Goal: Information Seeking & Learning: Learn about a topic

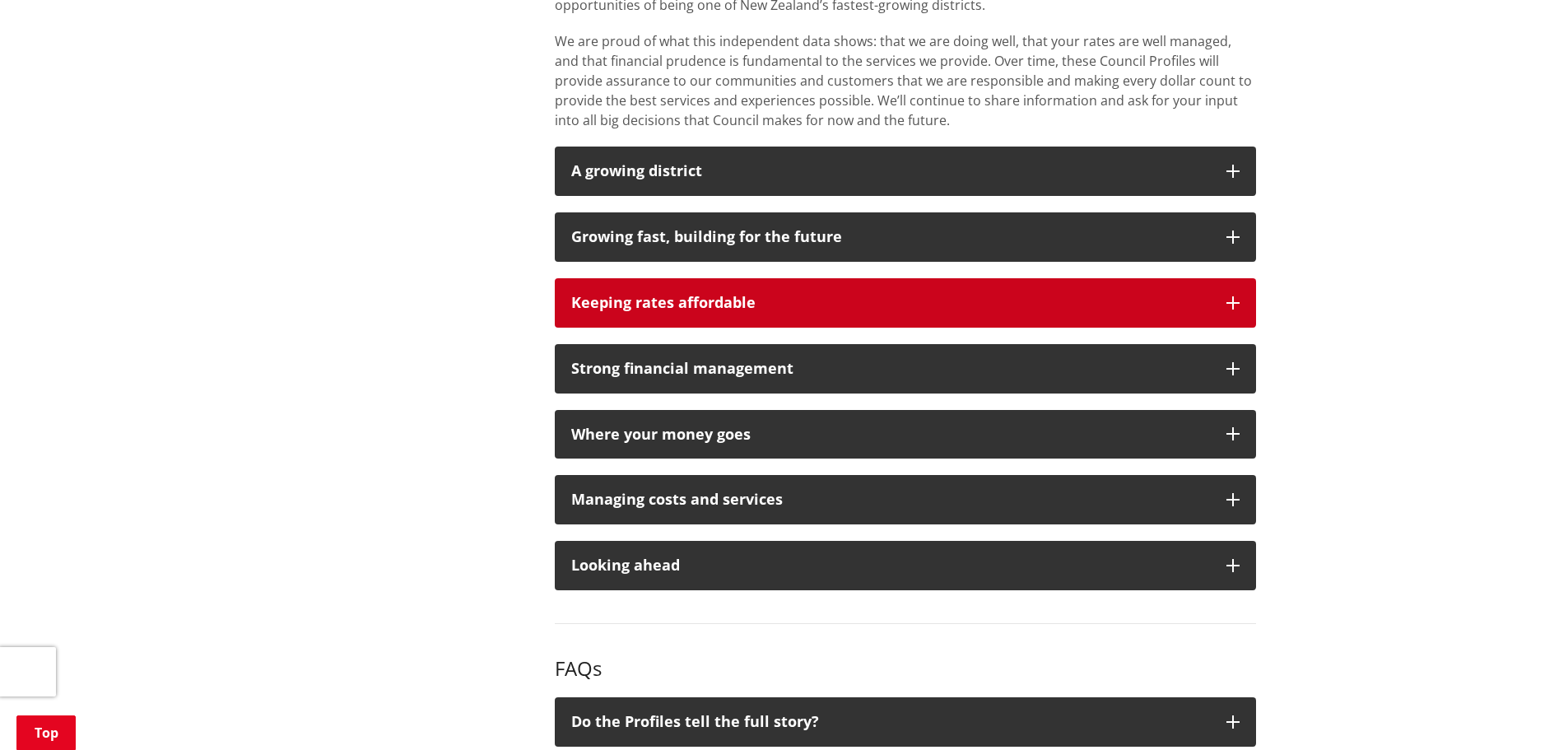
scroll to position [1231, 0]
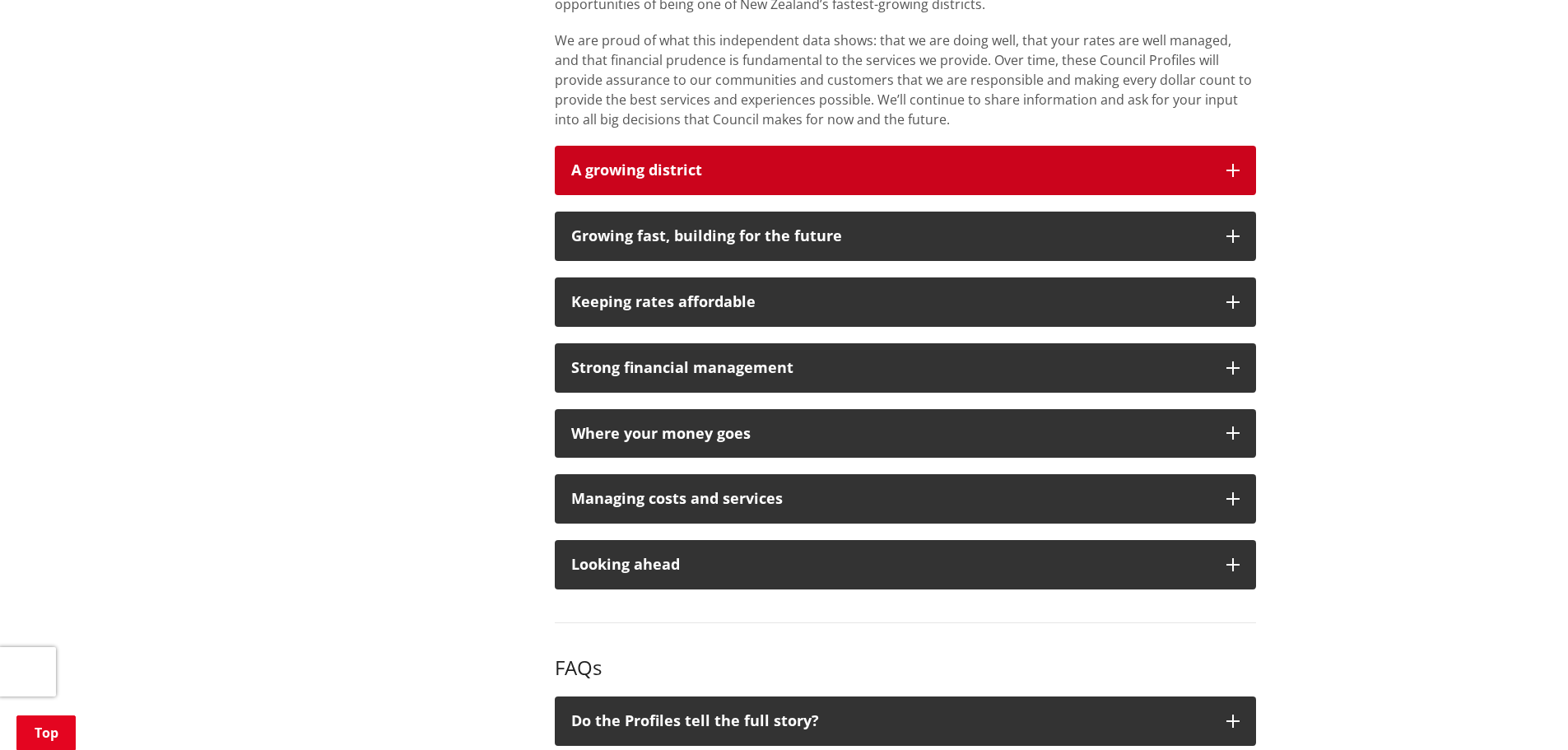
click at [662, 184] on button "A growing district" at bounding box center [906, 171] width 701 height 49
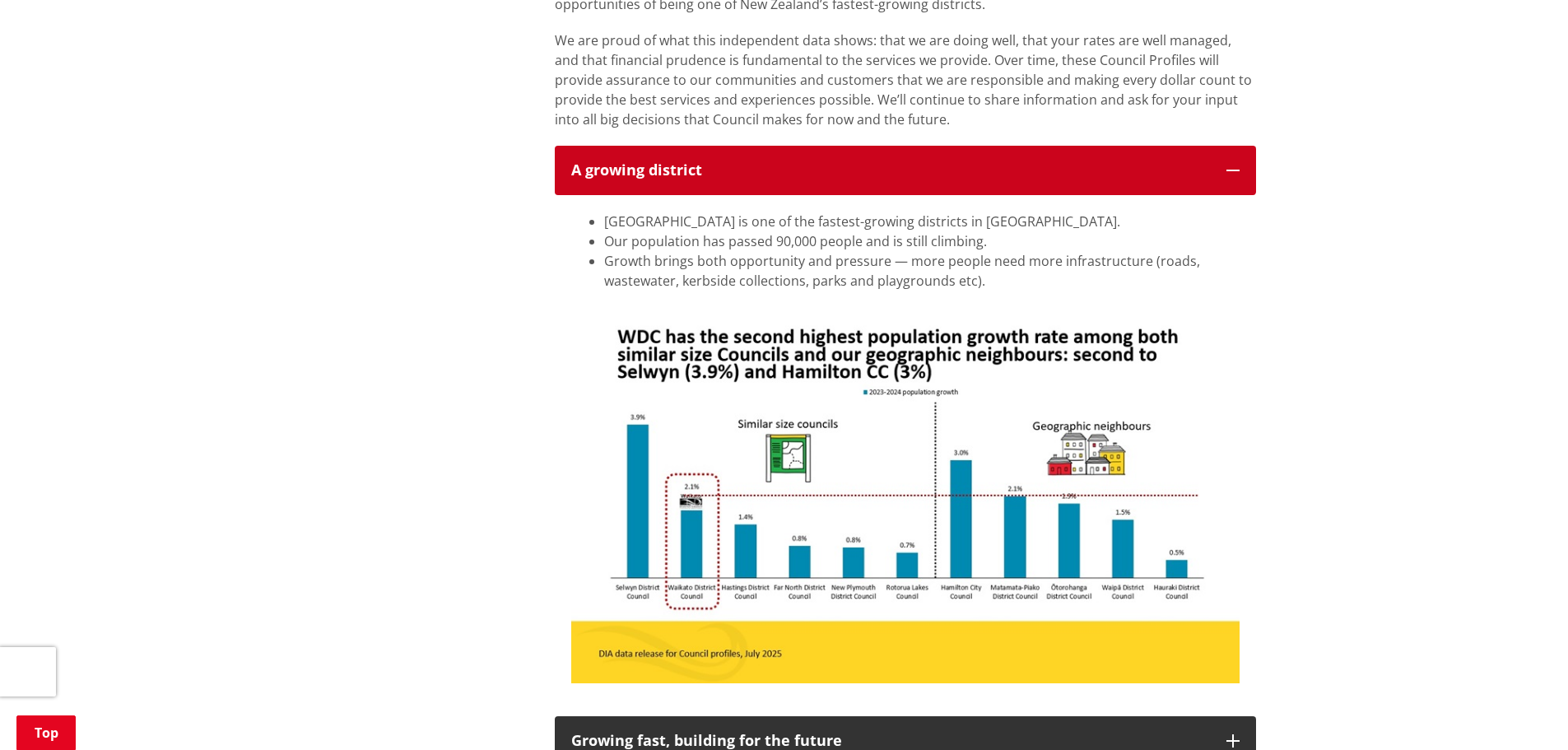
click at [662, 184] on button "A growing district" at bounding box center [906, 171] width 701 height 49
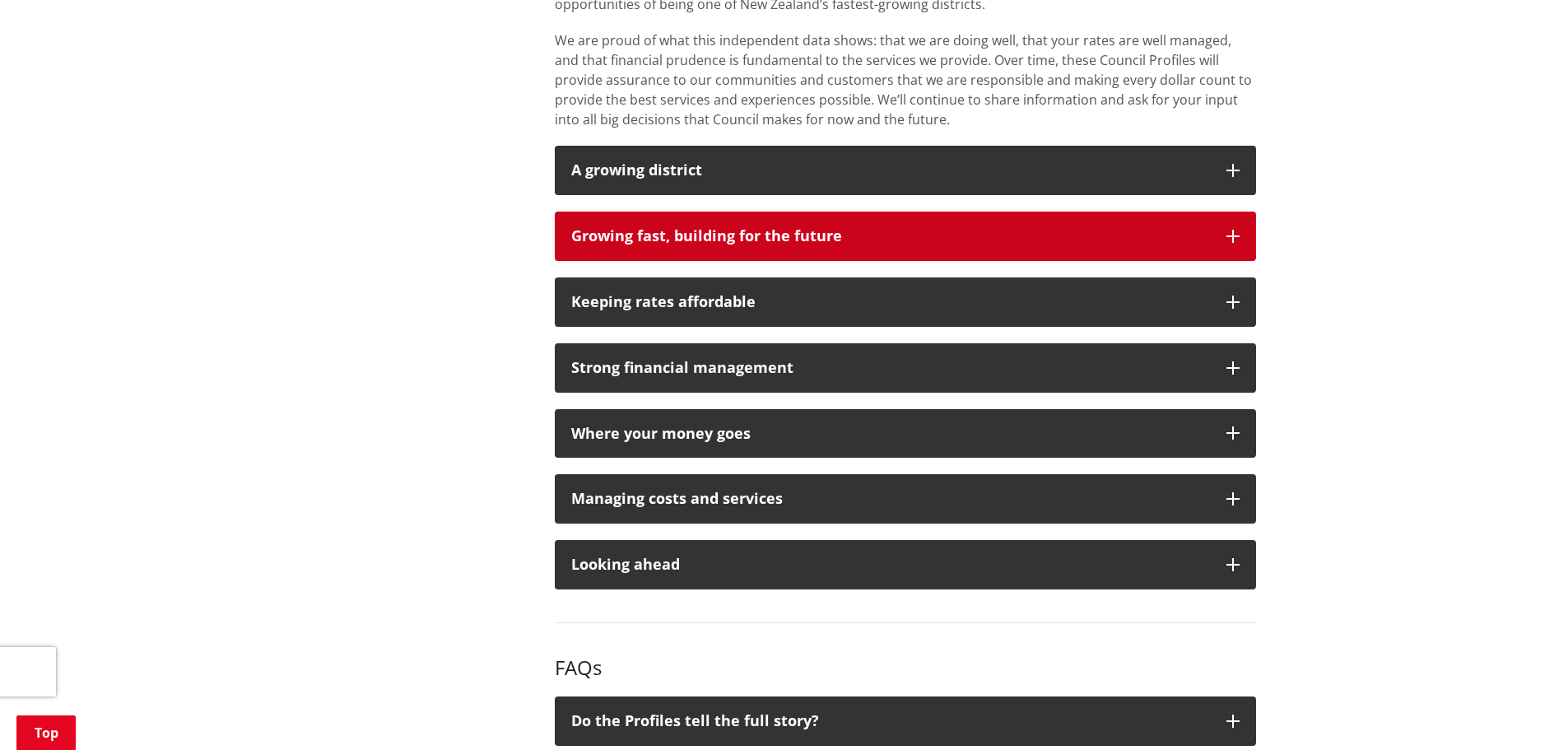
click at [672, 250] on button "Growing fast, building for the future" at bounding box center [906, 237] width 701 height 49
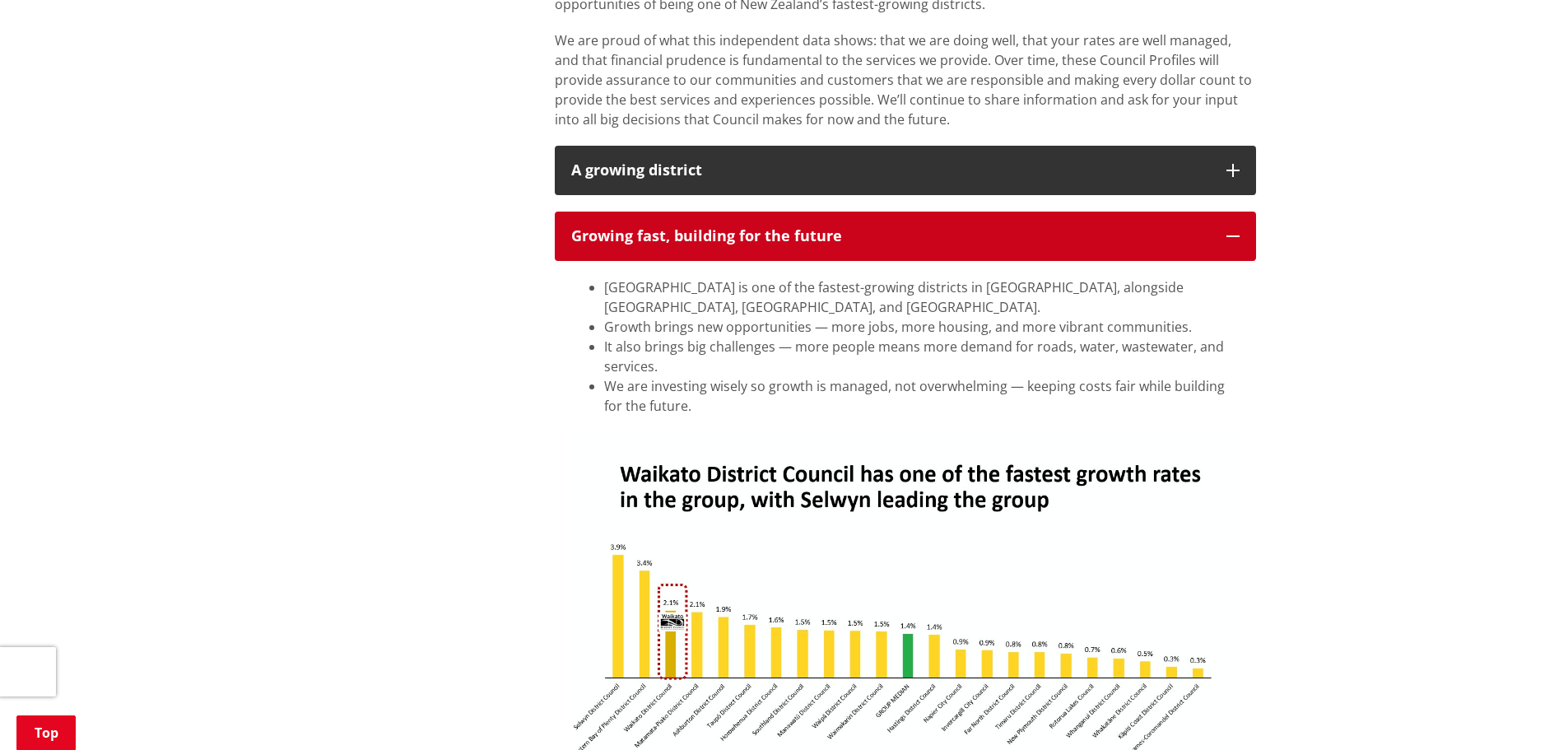
click at [673, 254] on button "Growing fast, building for the future" at bounding box center [906, 237] width 701 height 49
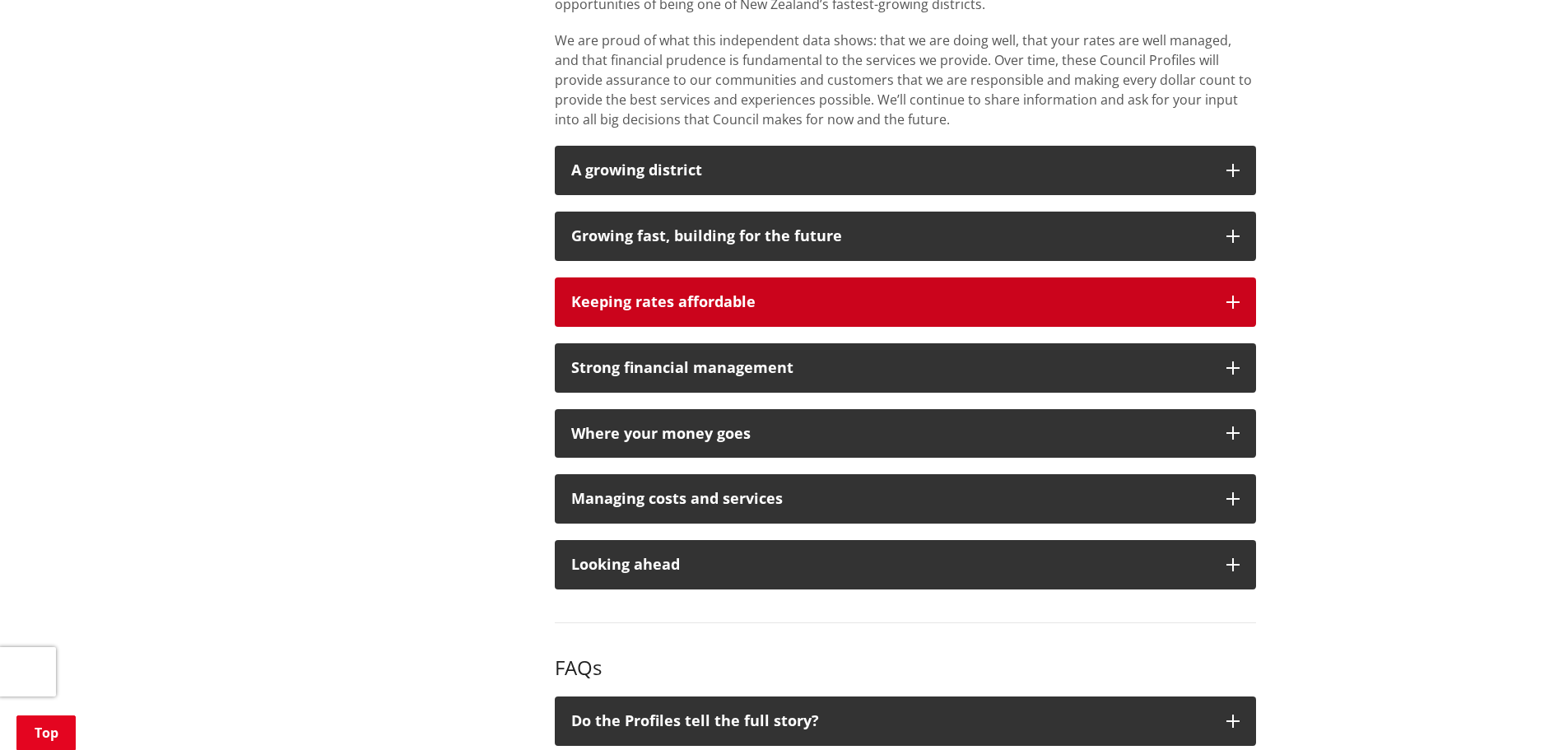
click at [679, 301] on div "Keeping rates affordable" at bounding box center [891, 302] width 639 height 16
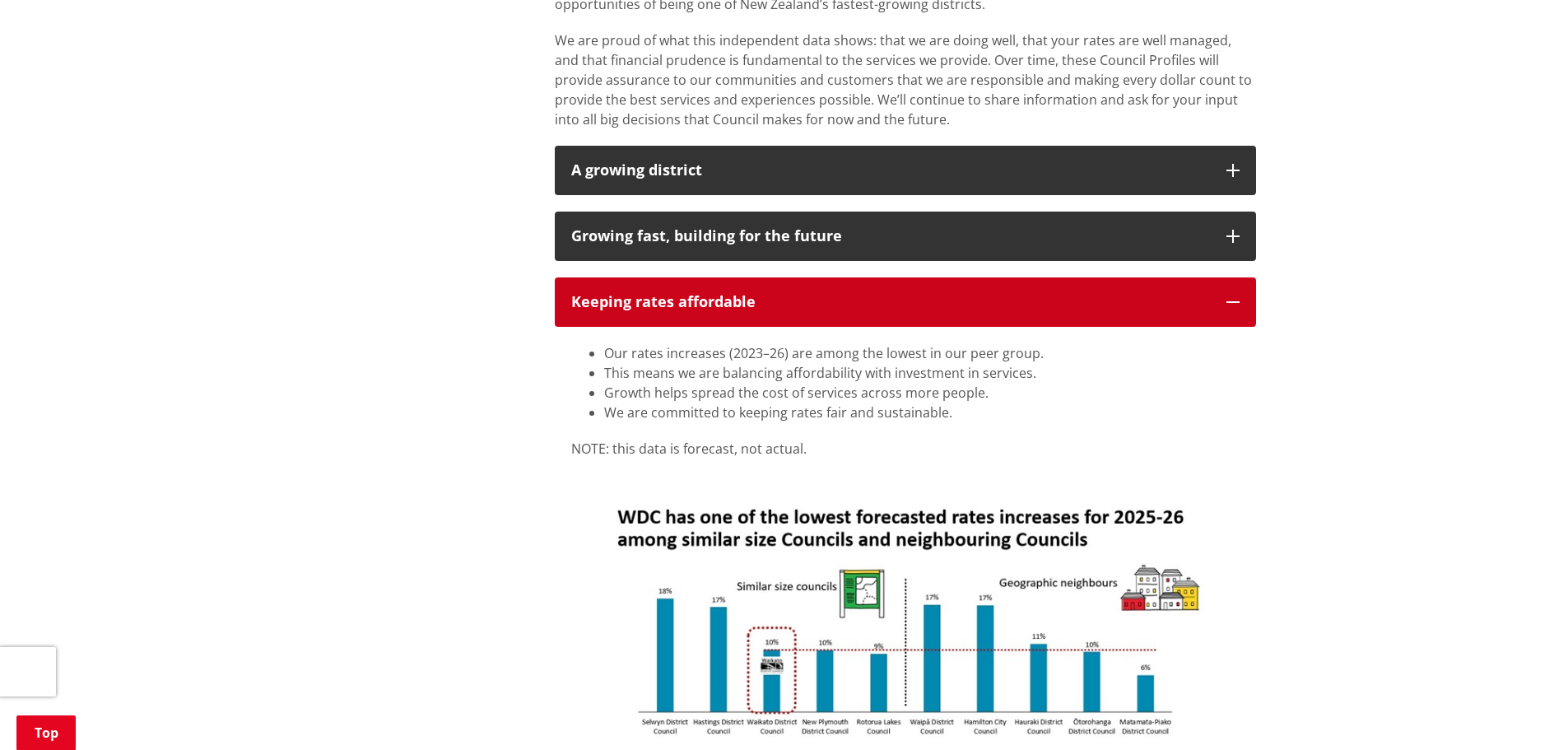
click at [701, 304] on div "Keeping rates affordable" at bounding box center [891, 302] width 639 height 16
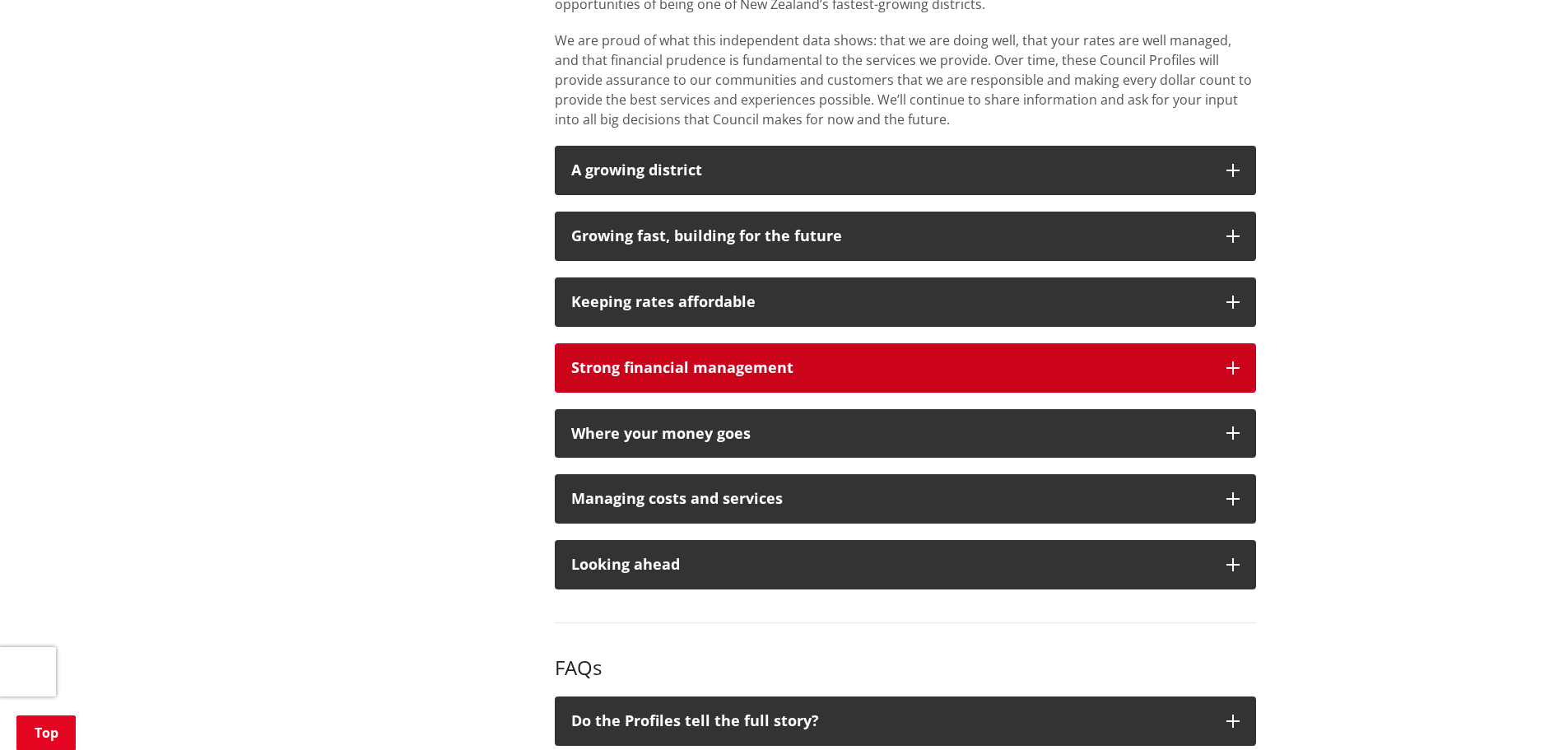
click at [701, 369] on div "Strong financial management" at bounding box center [891, 368] width 639 height 16
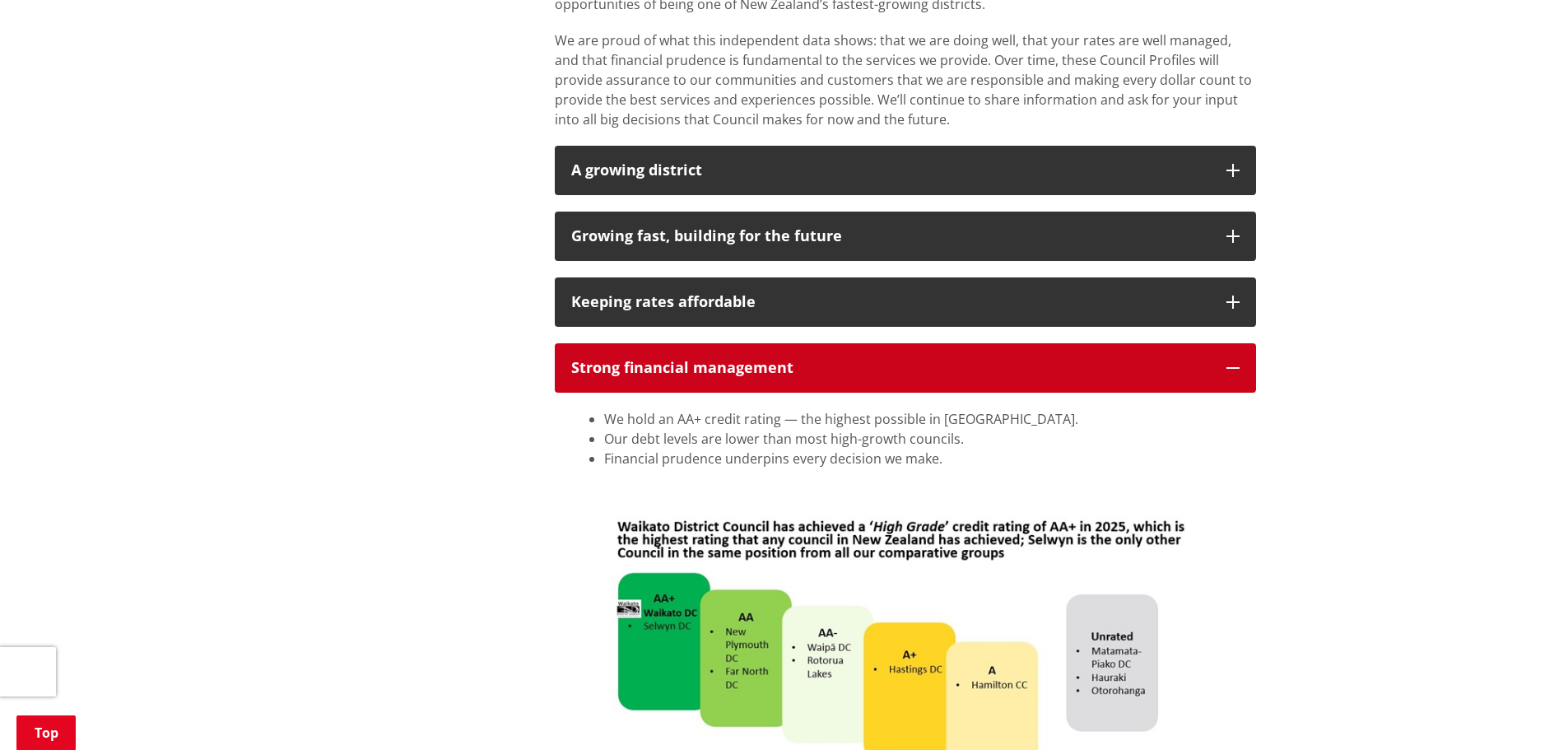
click at [701, 369] on div "Strong financial management" at bounding box center [891, 368] width 639 height 16
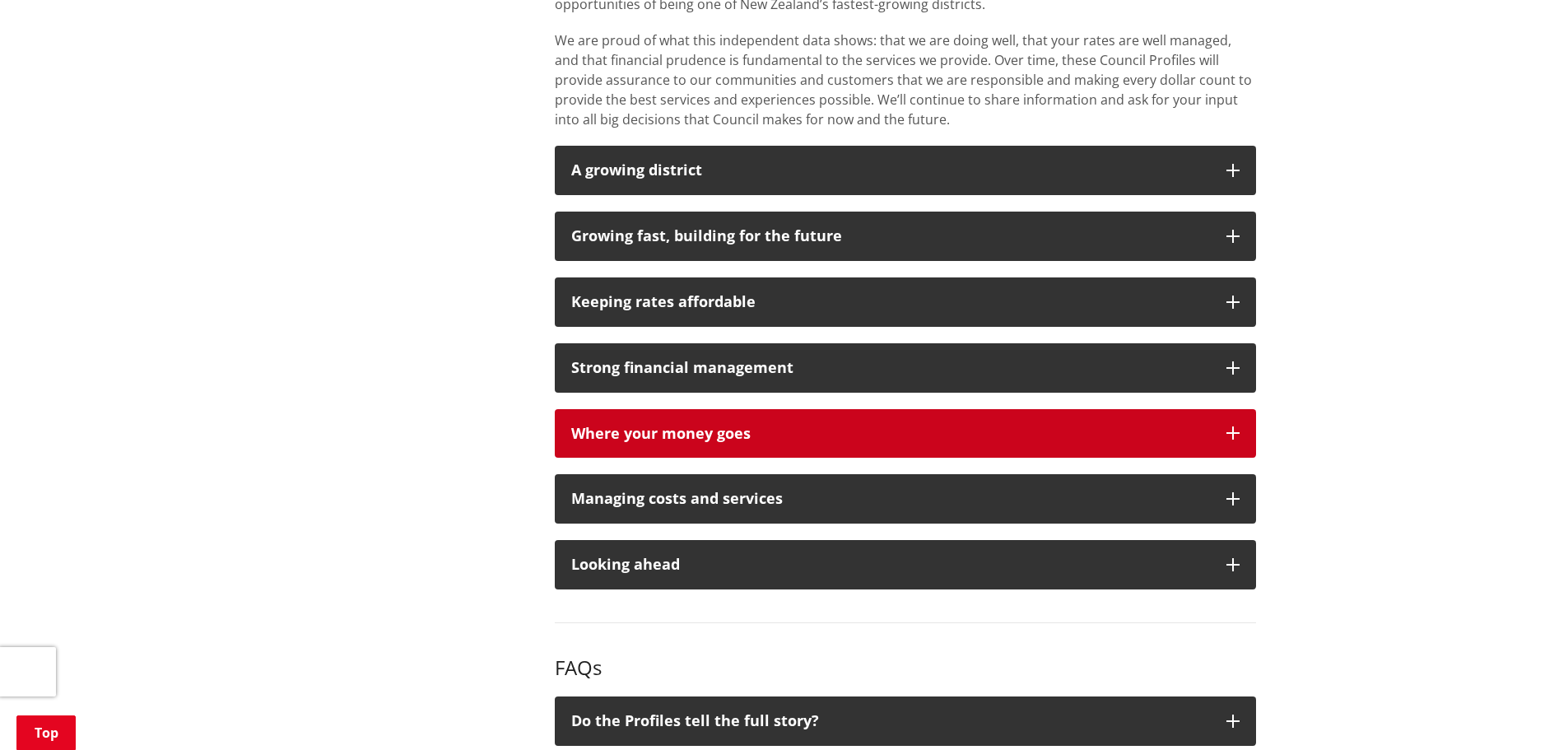
click at [710, 426] on div "Where your money goes" at bounding box center [891, 434] width 639 height 16
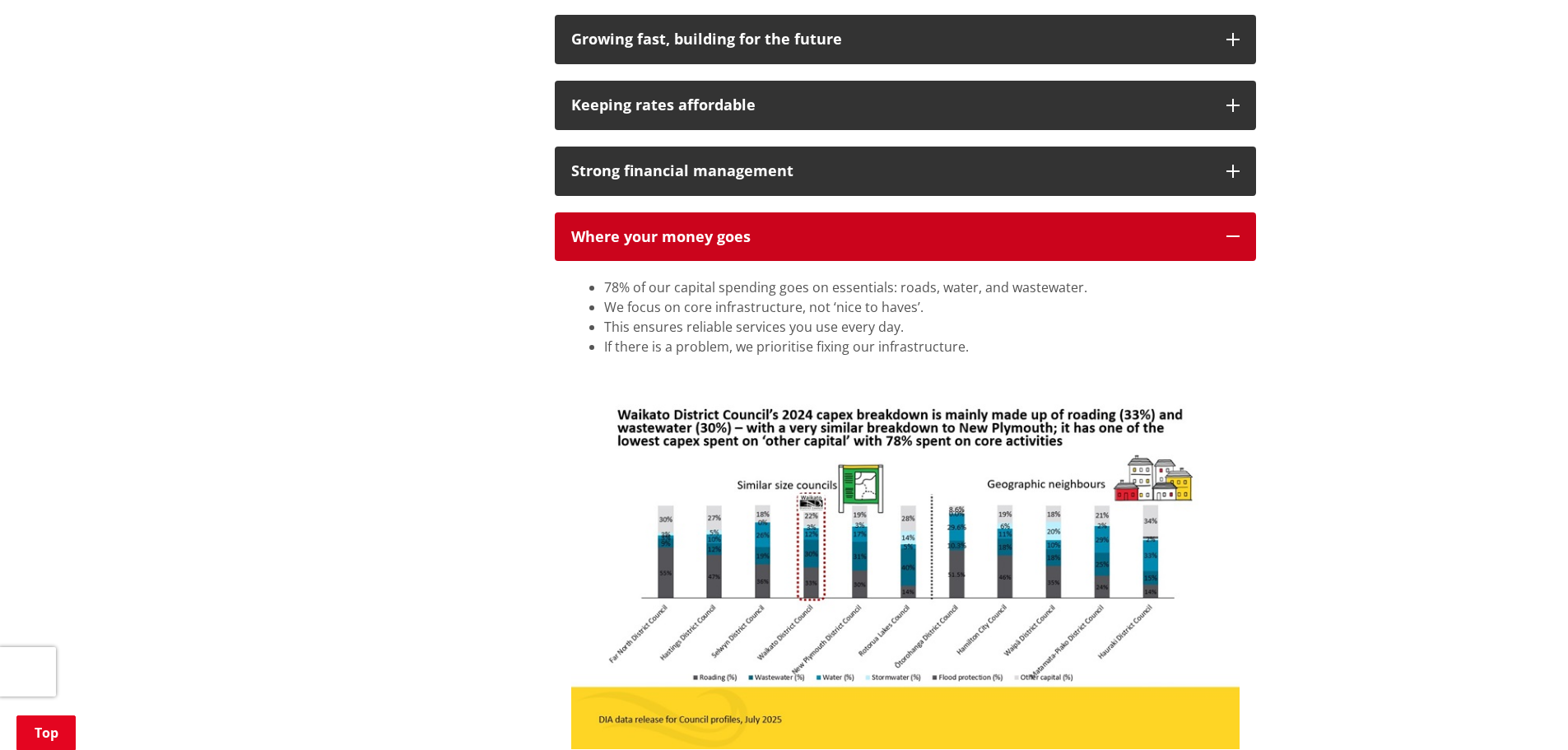
scroll to position [1428, 0]
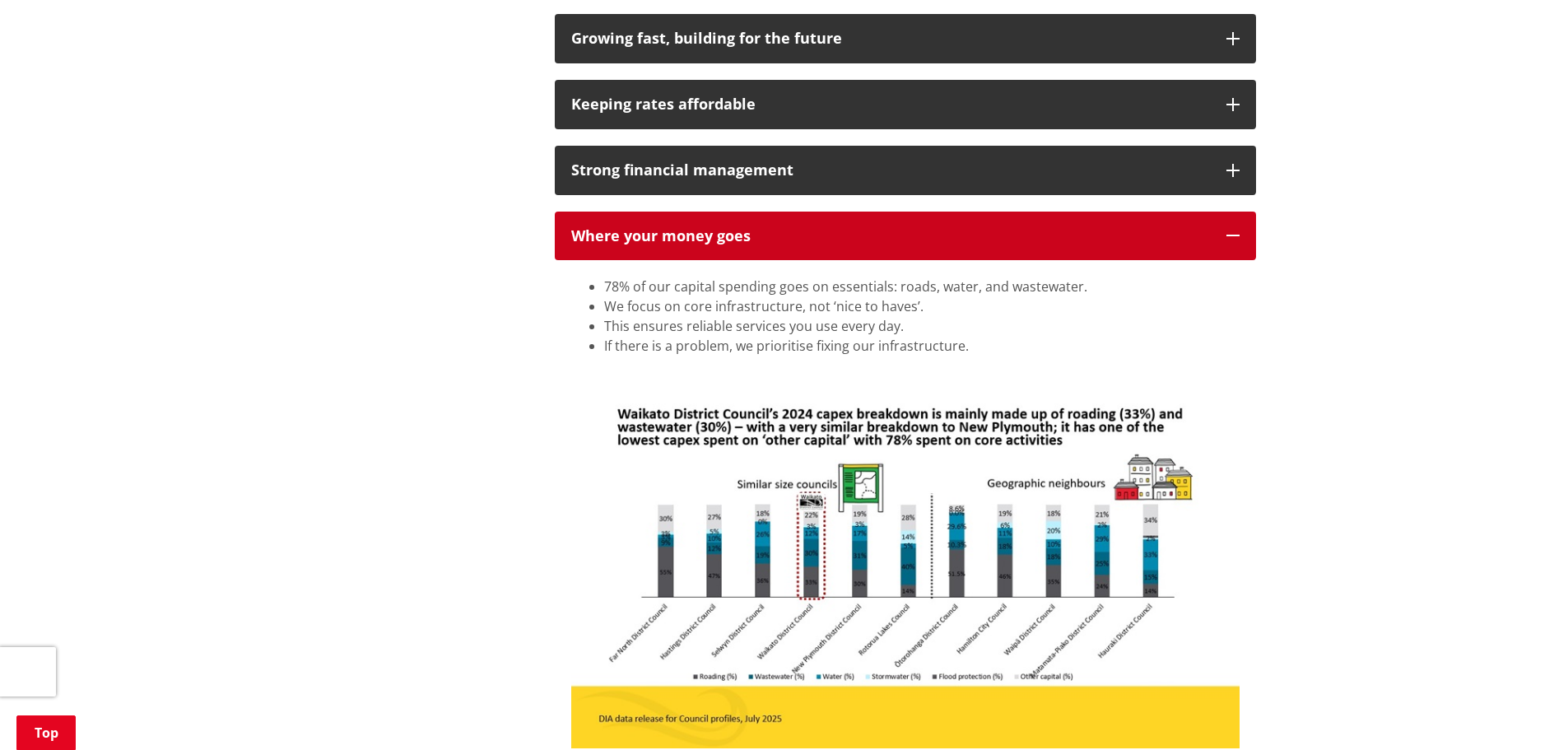
click at [639, 240] on div "Where your money goes" at bounding box center [891, 237] width 639 height 16
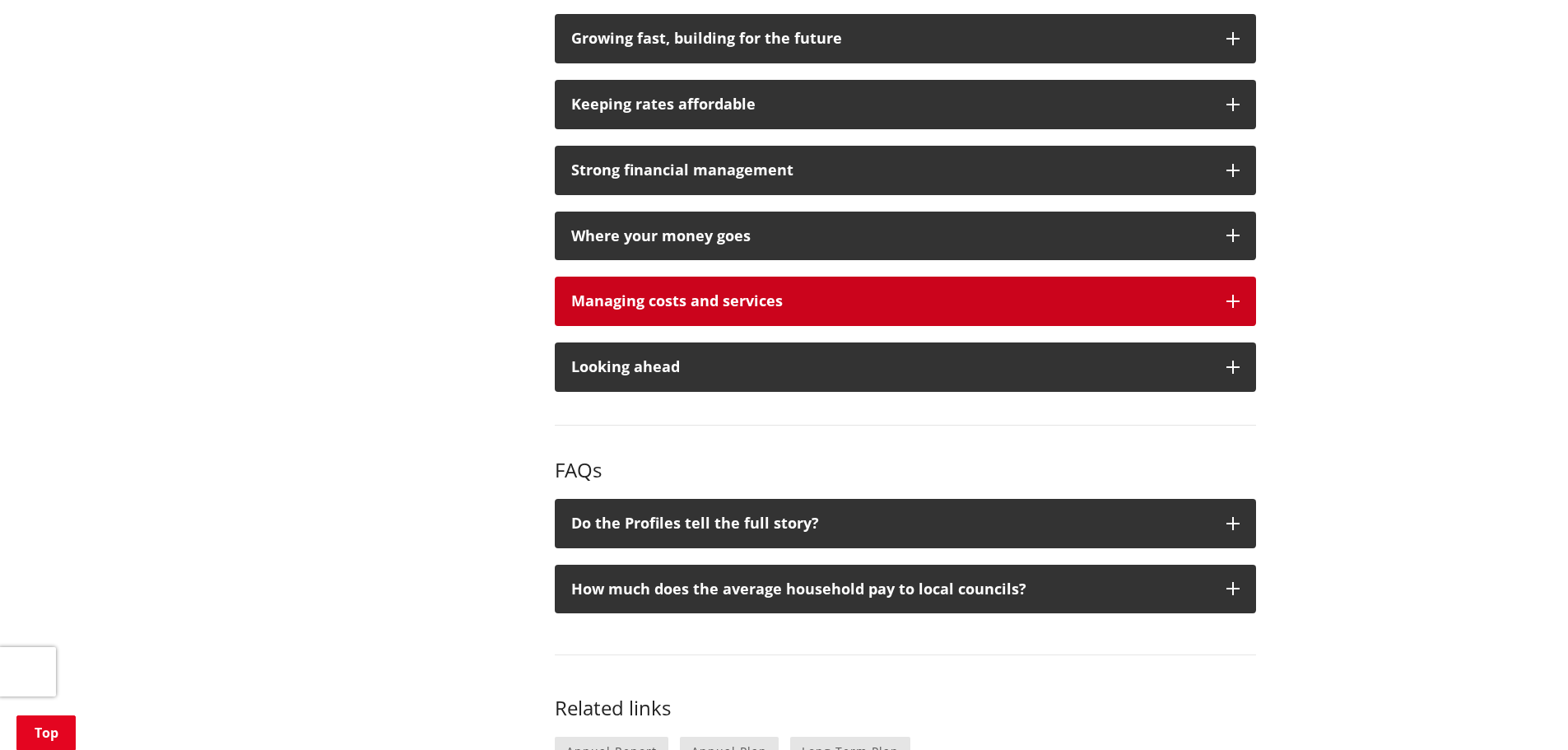
click at [633, 311] on button "Managing costs and services" at bounding box center [906, 301] width 701 height 49
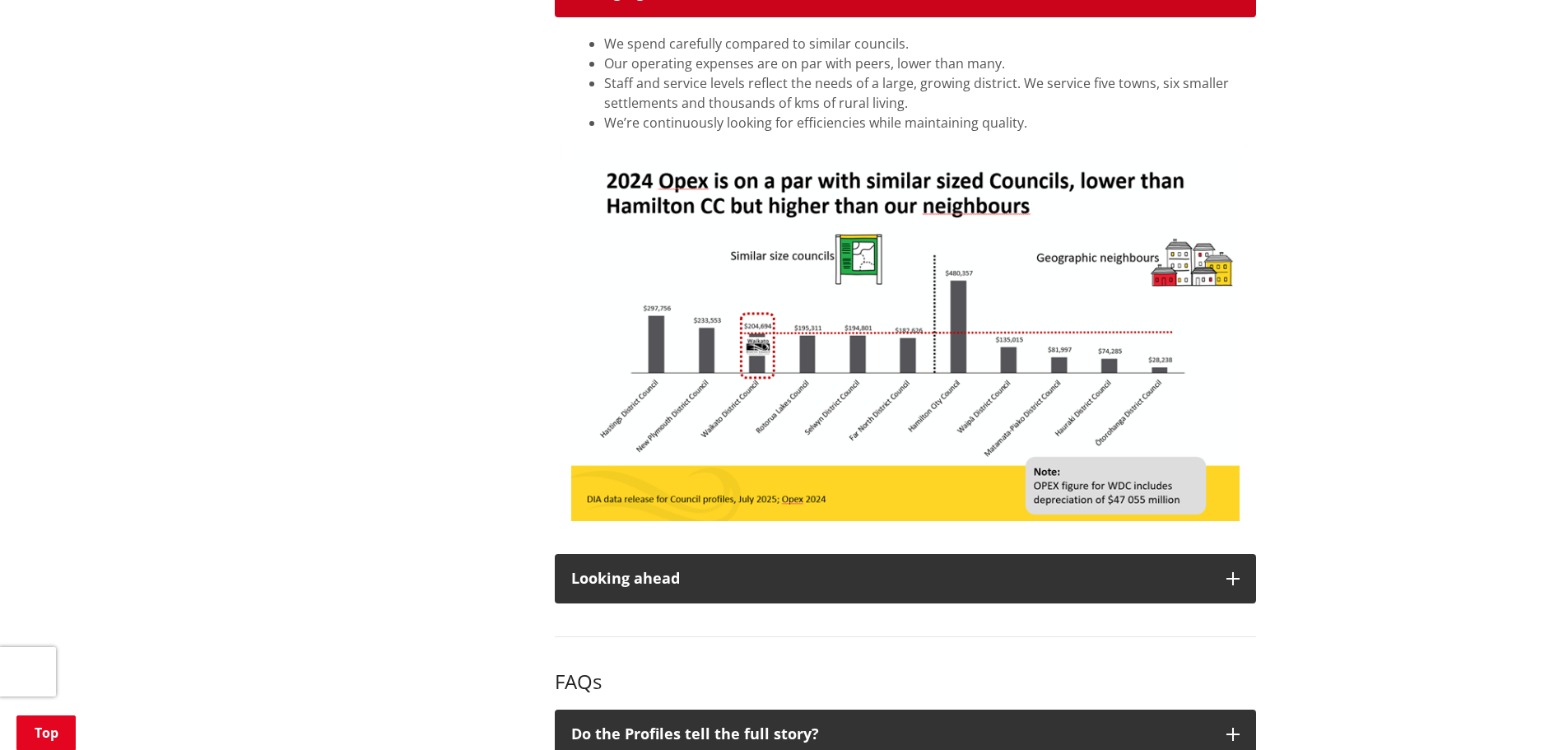
scroll to position [1738, 0]
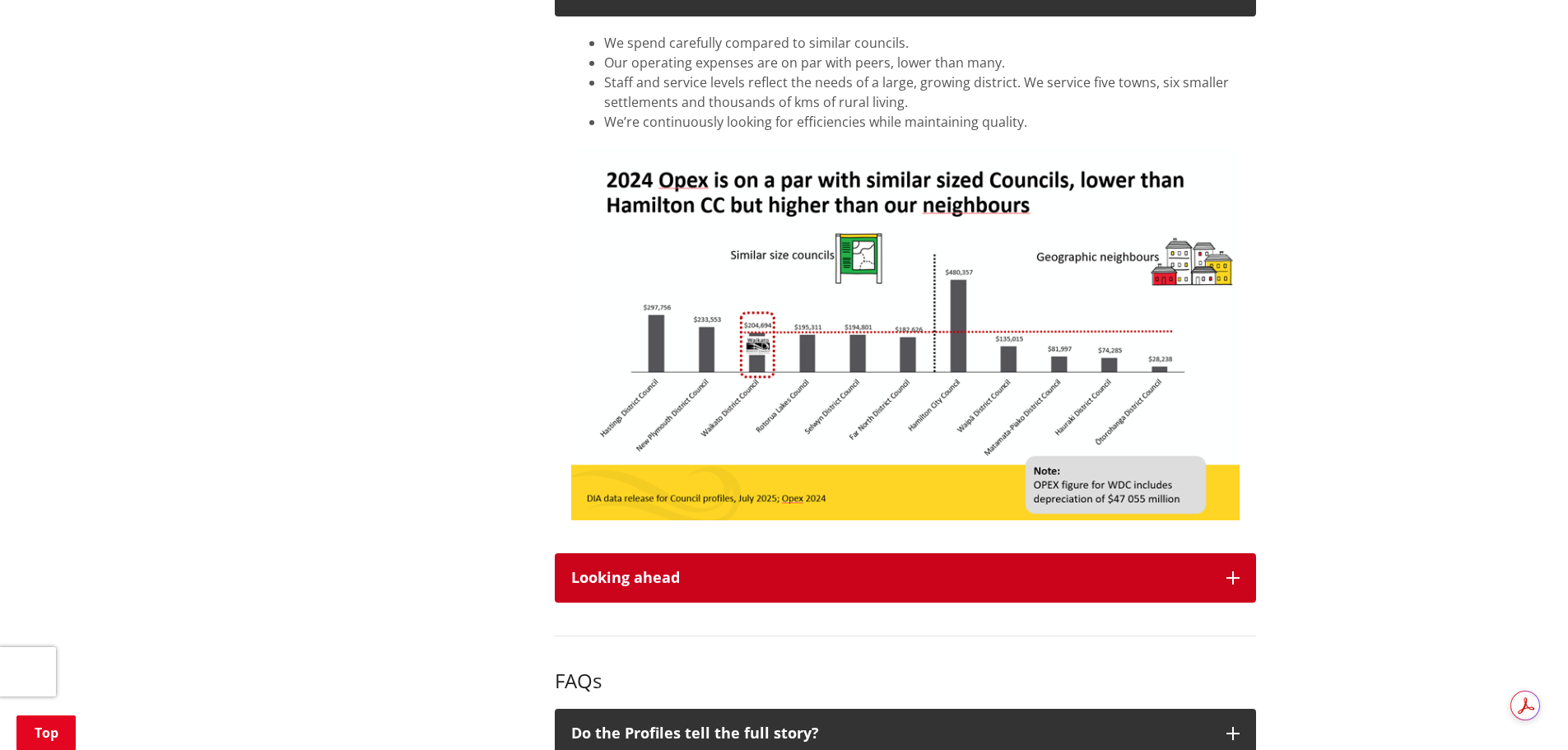
click at [668, 571] on div "Looking ahead" at bounding box center [891, 578] width 639 height 16
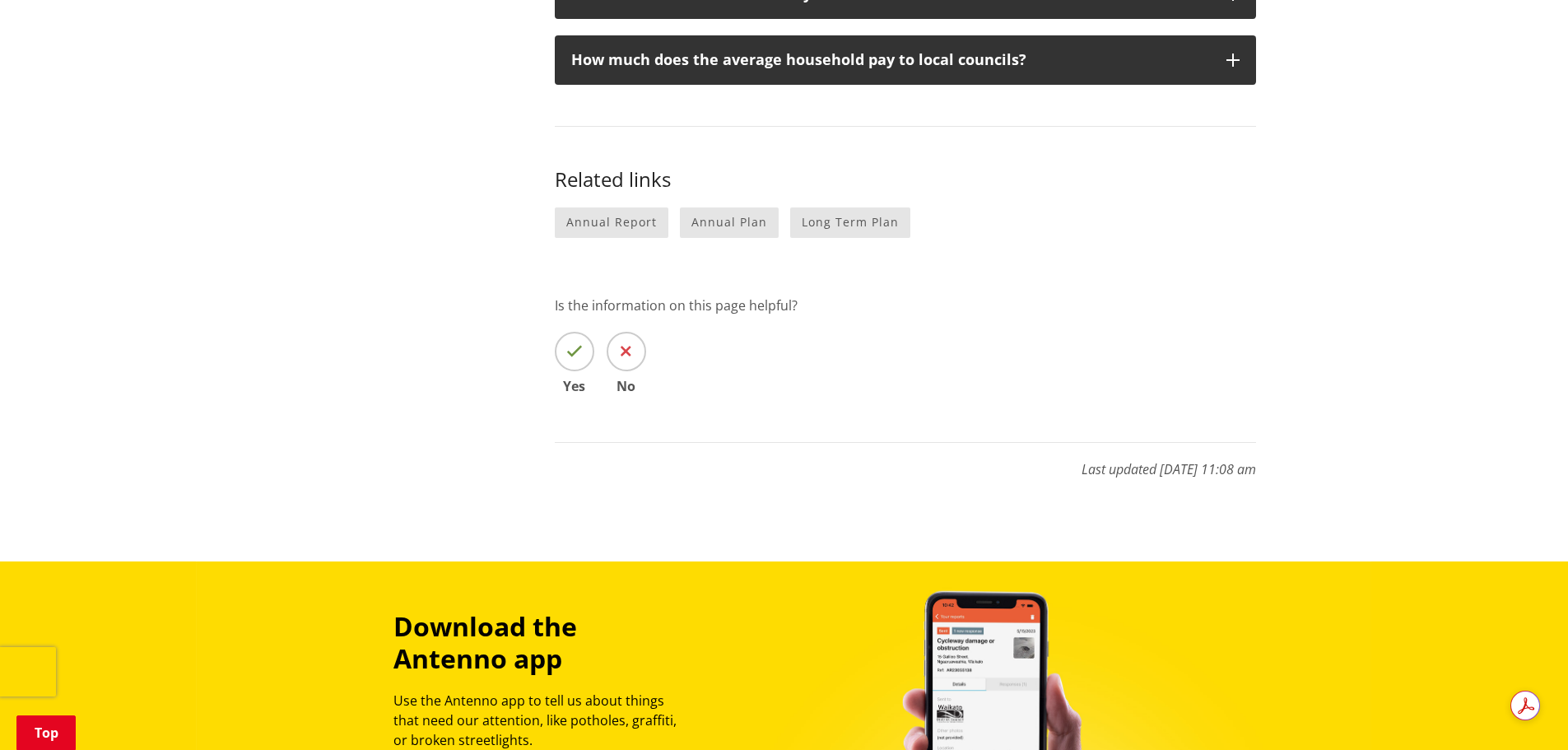
scroll to position [2864, 0]
